Goal: Navigation & Orientation: Find specific page/section

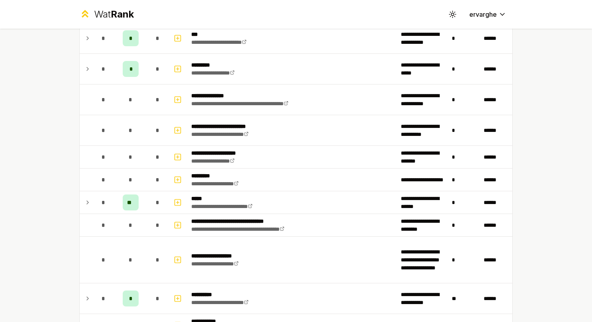
scroll to position [478, 0]
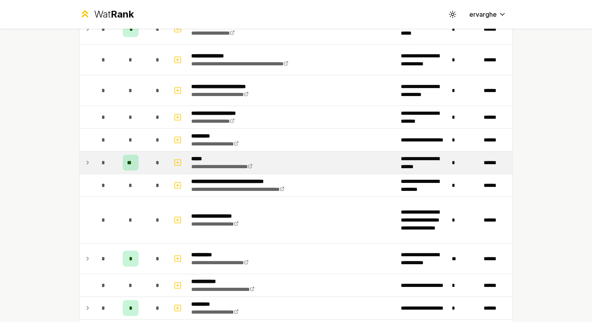
click at [85, 158] on icon at bounding box center [88, 163] width 6 height 10
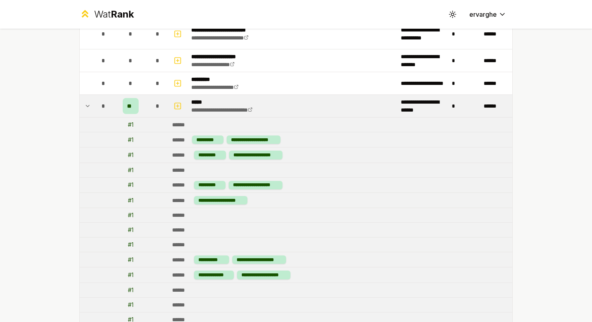
scroll to position [518, 0]
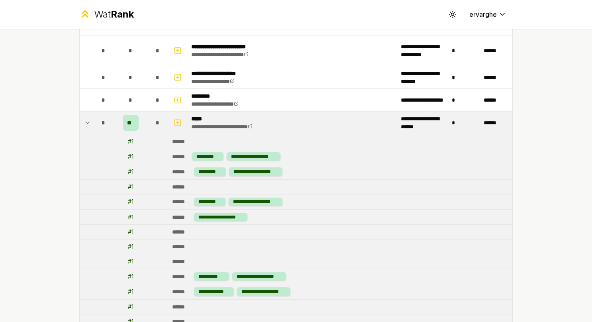
click at [85, 118] on icon at bounding box center [88, 123] width 6 height 10
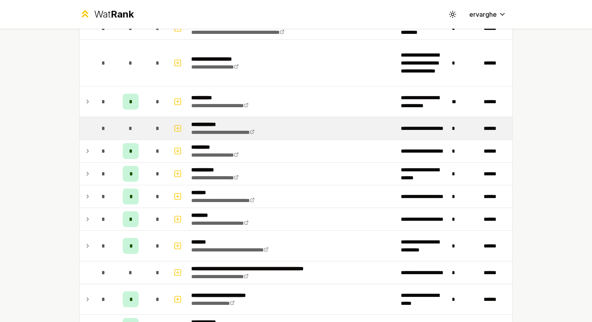
scroll to position [638, 0]
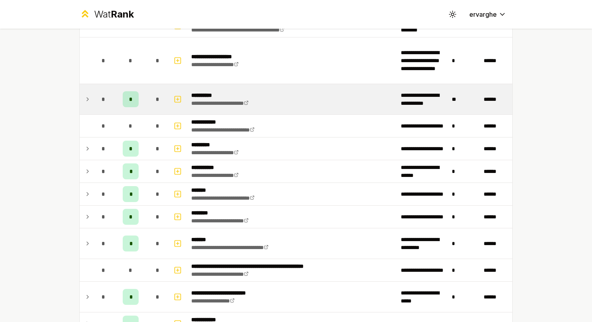
click at [96, 100] on div "*" at bounding box center [104, 99] width 16 height 16
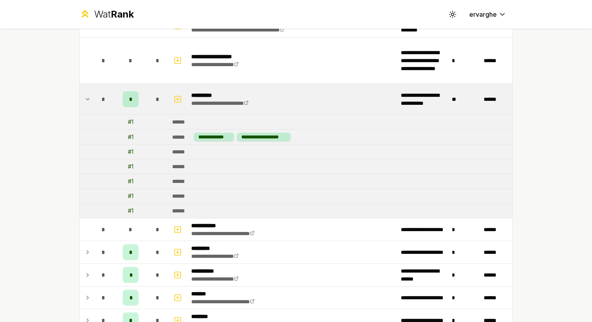
click at [96, 100] on div "*" at bounding box center [104, 99] width 16 height 16
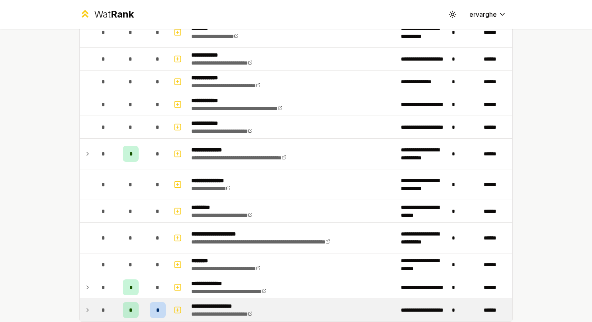
scroll to position [1520, 0]
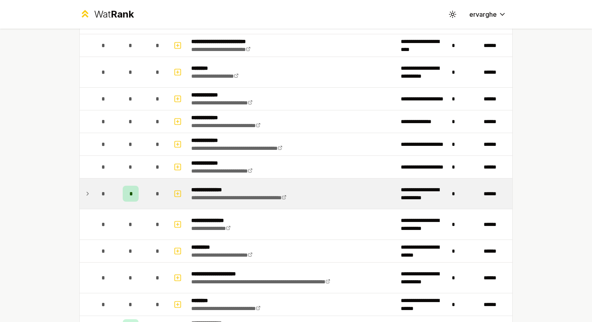
click at [85, 189] on icon at bounding box center [88, 194] width 6 height 10
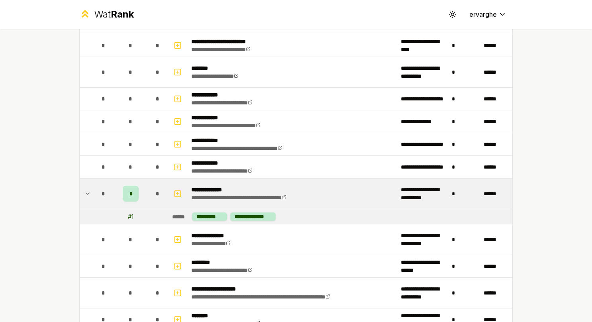
click at [85, 189] on icon at bounding box center [88, 194] width 6 height 10
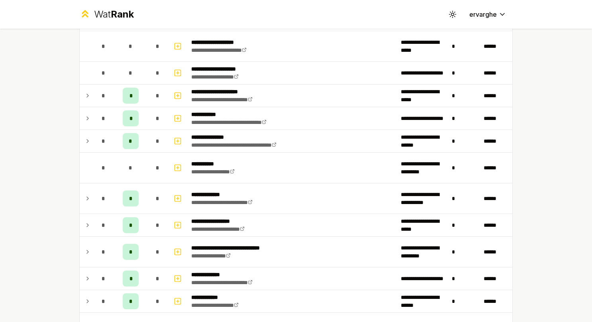
scroll to position [1121, 0]
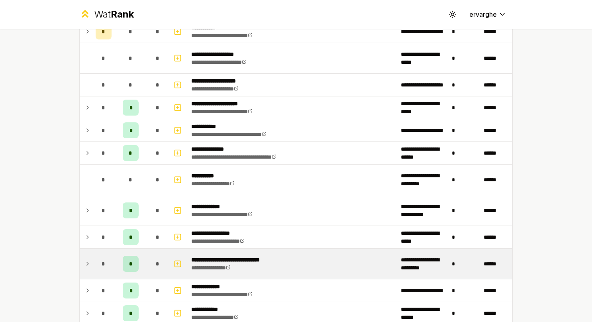
click at [92, 253] on td "*" at bounding box center [103, 264] width 22 height 30
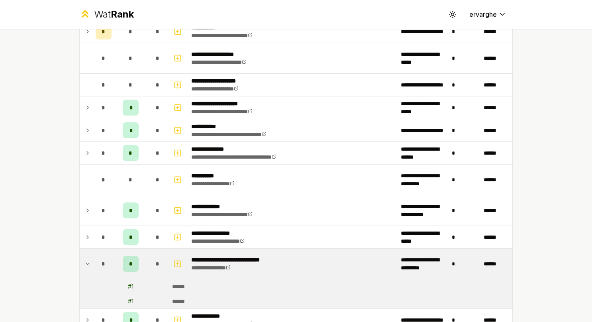
click at [92, 253] on td "*" at bounding box center [103, 264] width 22 height 30
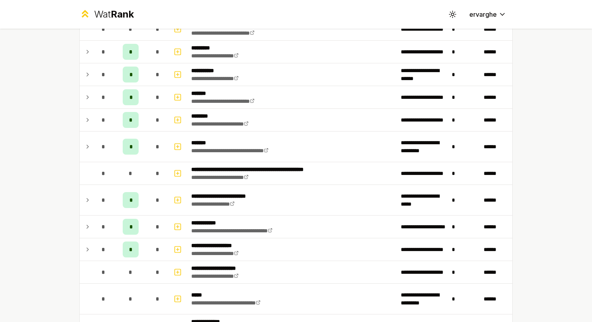
scroll to position [722, 0]
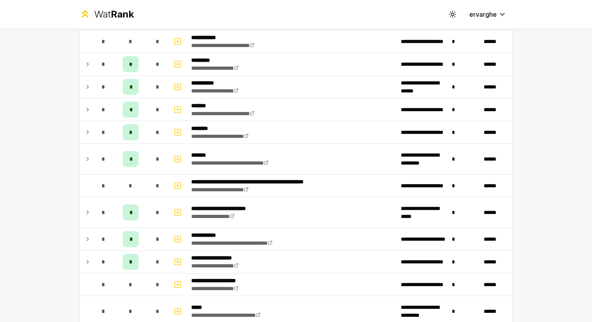
click at [96, 254] on div "*" at bounding box center [104, 262] width 16 height 16
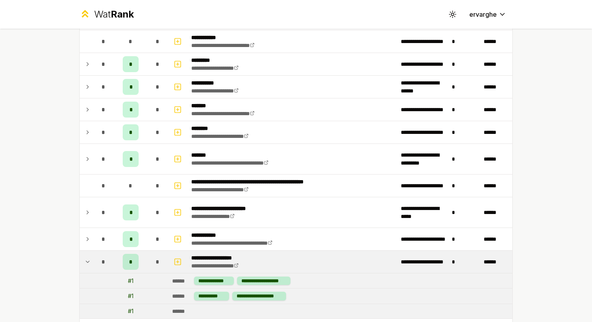
scroll to position [762, 0]
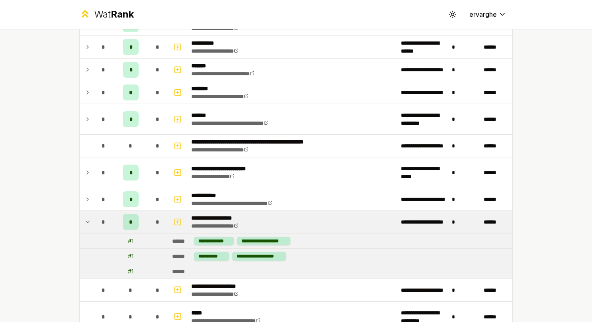
click at [85, 212] on td at bounding box center [86, 222] width 13 height 22
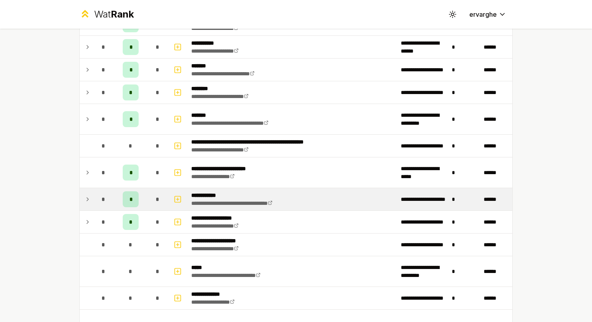
click at [86, 199] on icon at bounding box center [88, 200] width 6 height 10
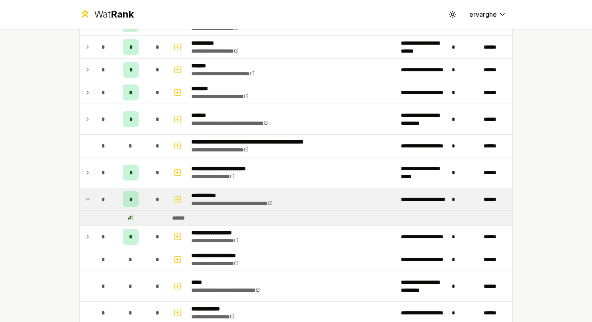
click at [86, 199] on icon at bounding box center [88, 200] width 6 height 10
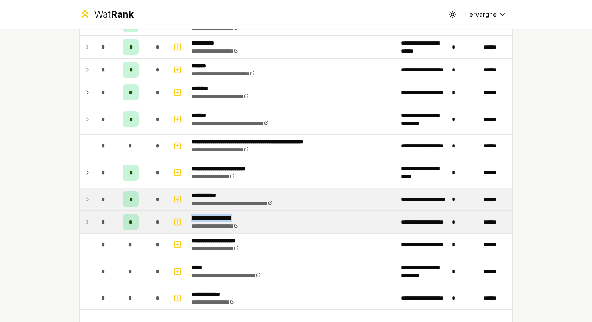
drag, startPoint x: 188, startPoint y: 213, endPoint x: 256, endPoint y: 212, distance: 68.2
click at [256, 212] on td "**********" at bounding box center [293, 222] width 210 height 22
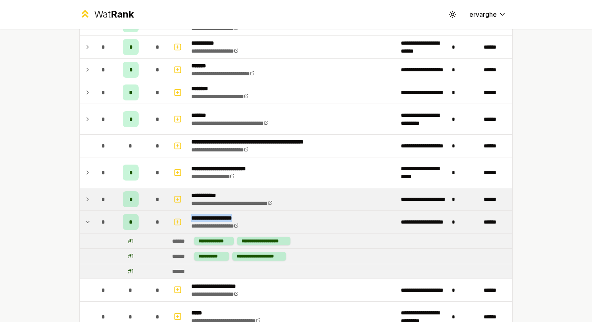
drag, startPoint x: 256, startPoint y: 212, endPoint x: 227, endPoint y: 208, distance: 29.4
